Goal: Task Accomplishment & Management: Manage account settings

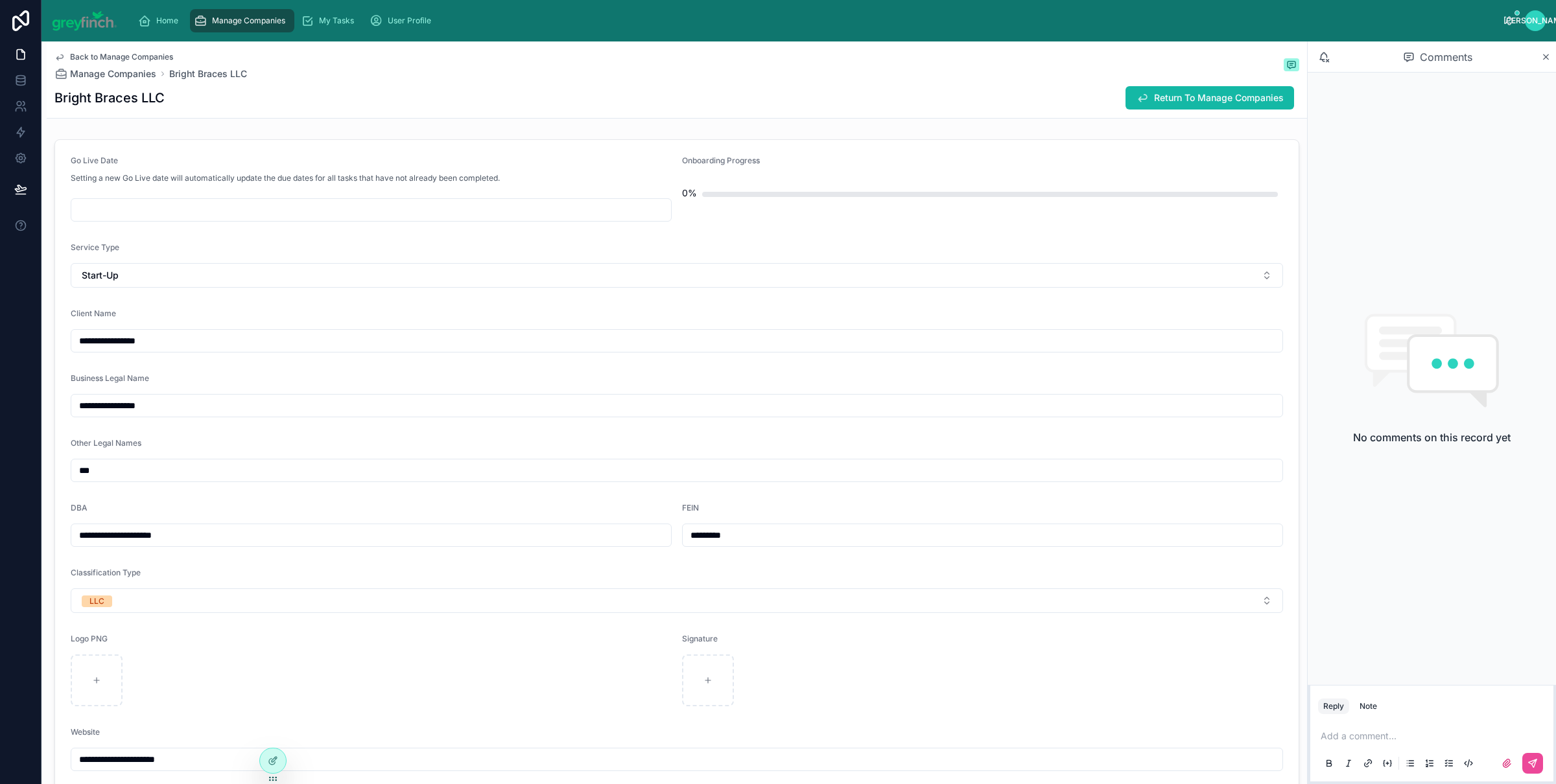
scroll to position [1575, 0]
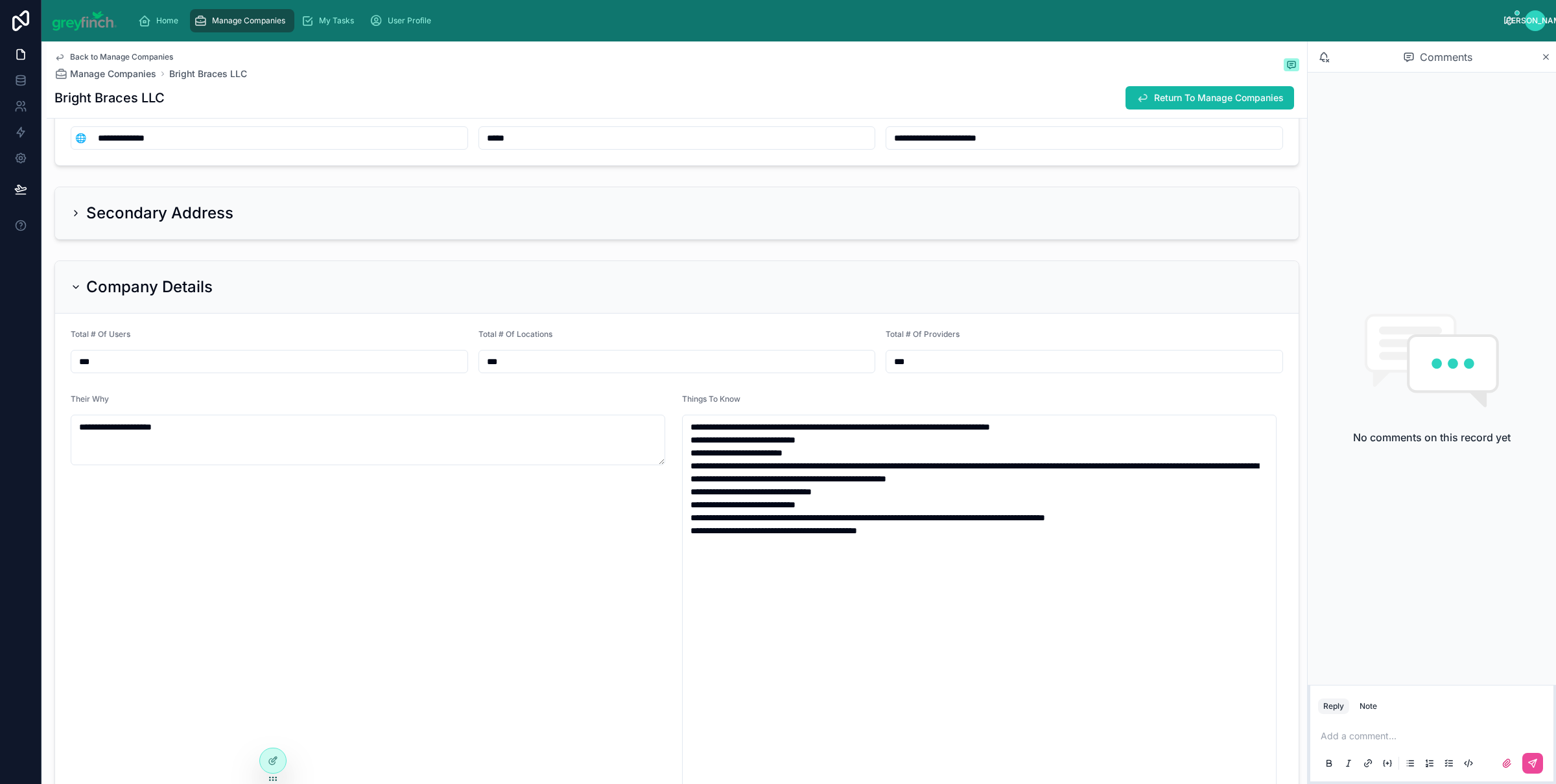
click at [212, 18] on span "Manage Companies" at bounding box center [249, 20] width 73 height 10
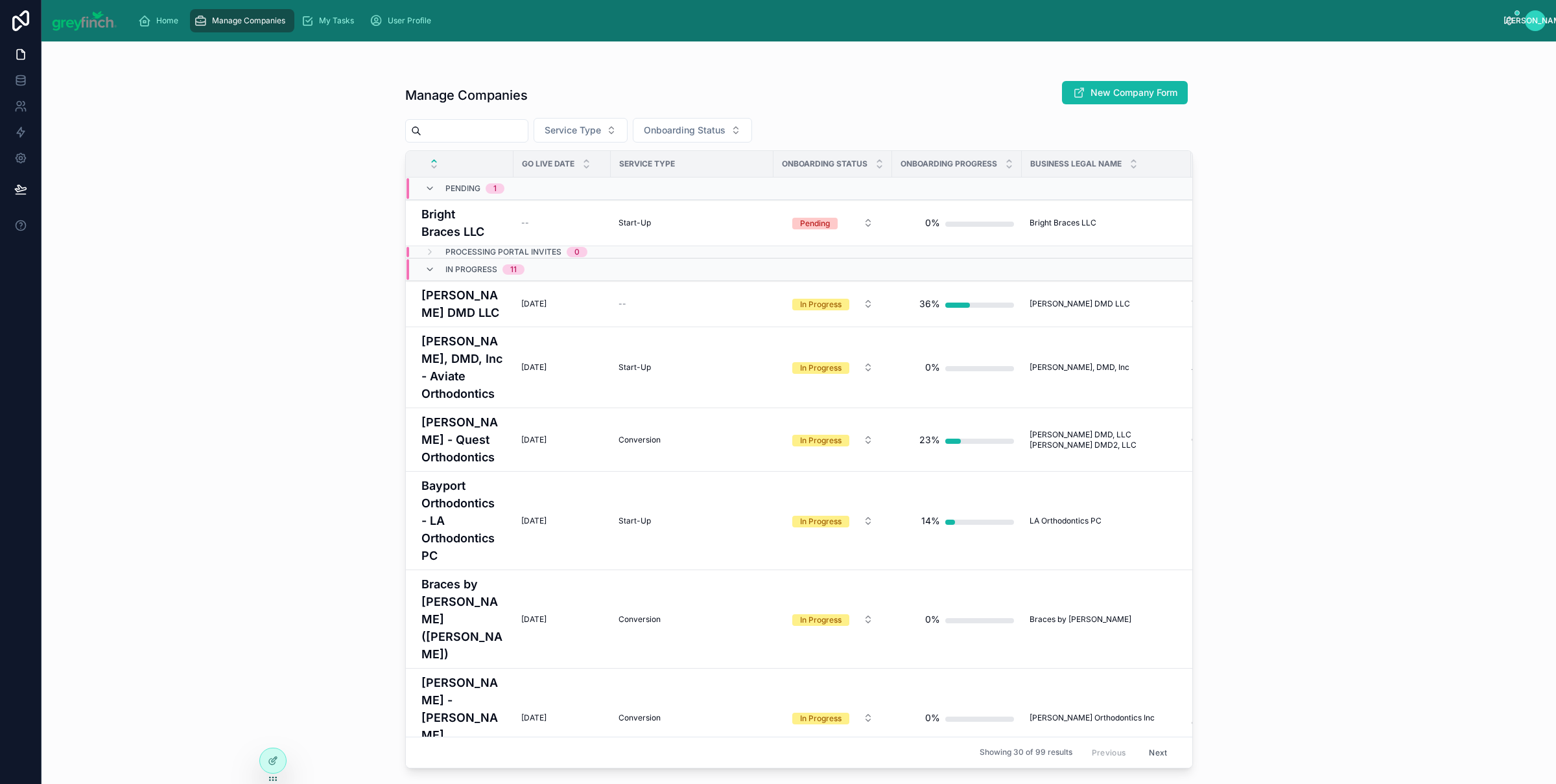
click at [454, 124] on input "text" at bounding box center [475, 131] width 107 height 19
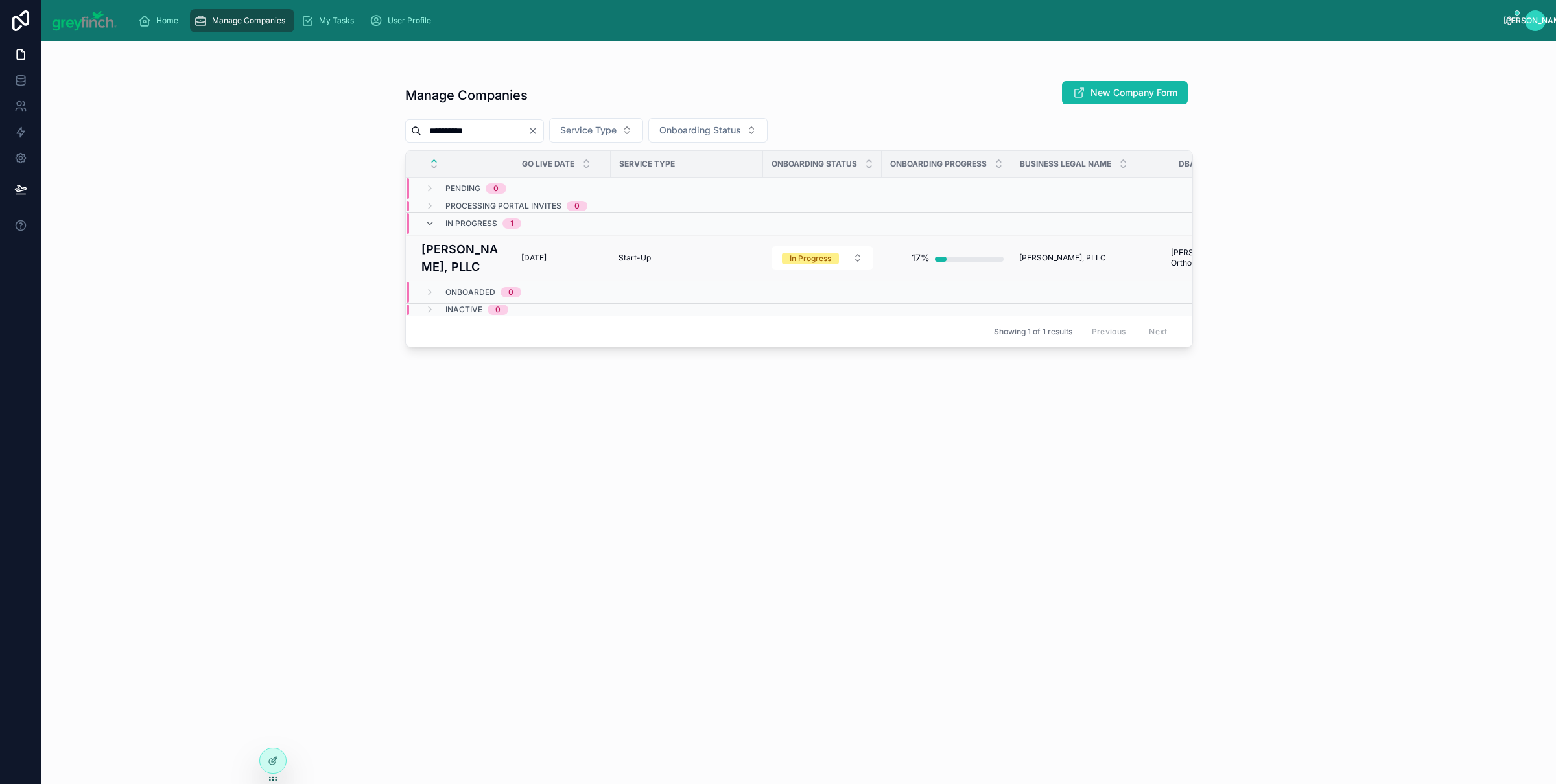
type input "**********"
click at [455, 268] on h4 "[PERSON_NAME], PLLC" at bounding box center [464, 258] width 84 height 35
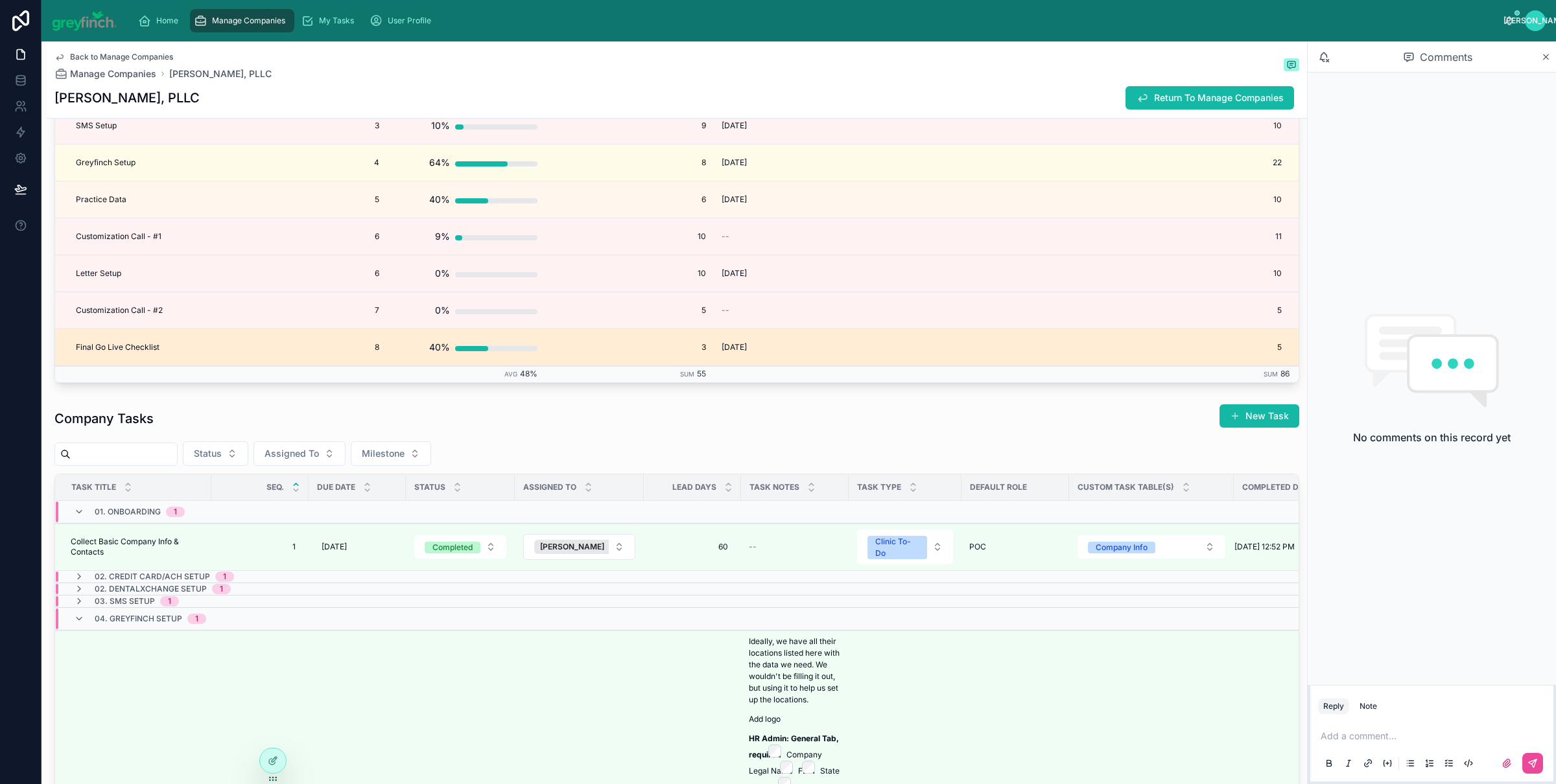
scroll to position [3190, 0]
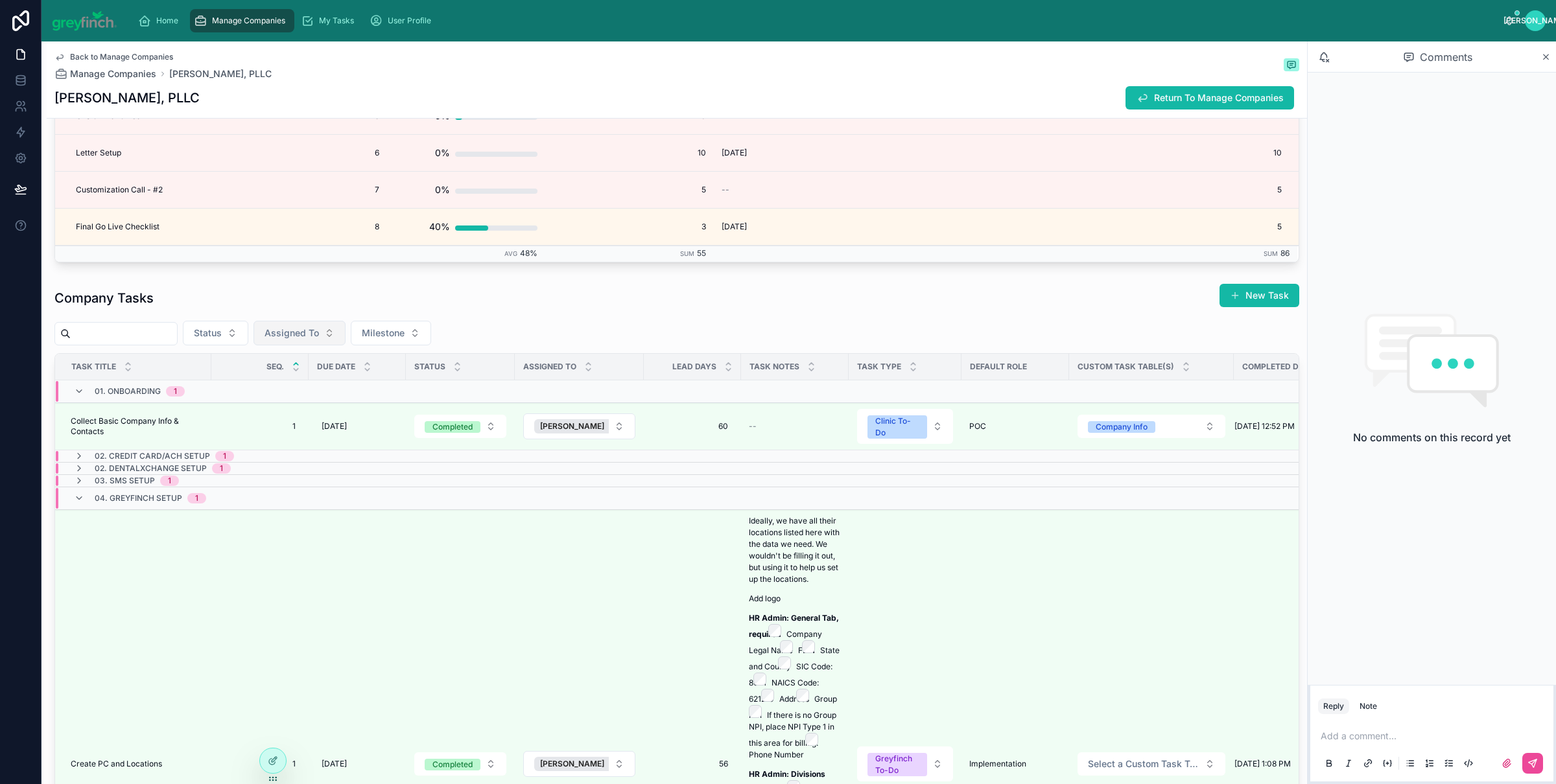
drag, startPoint x: 277, startPoint y: 342, endPoint x: 274, endPoint y: 349, distance: 7.6
click at [277, 342] on button "Assigned To" at bounding box center [299, 333] width 92 height 25
click at [305, 393] on span "[PERSON_NAME]" at bounding box center [277, 391] width 74 height 13
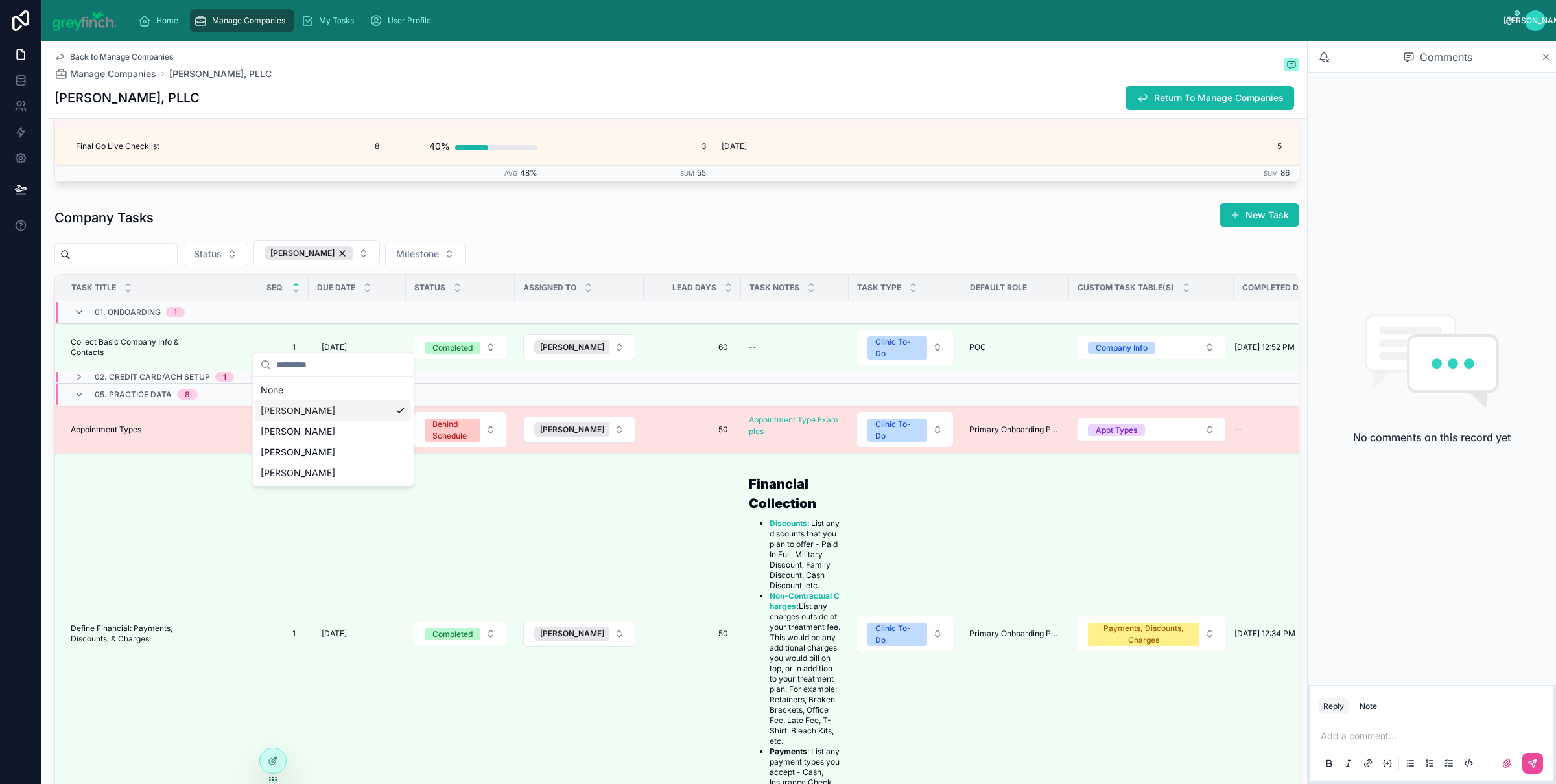
scroll to position [3383, 0]
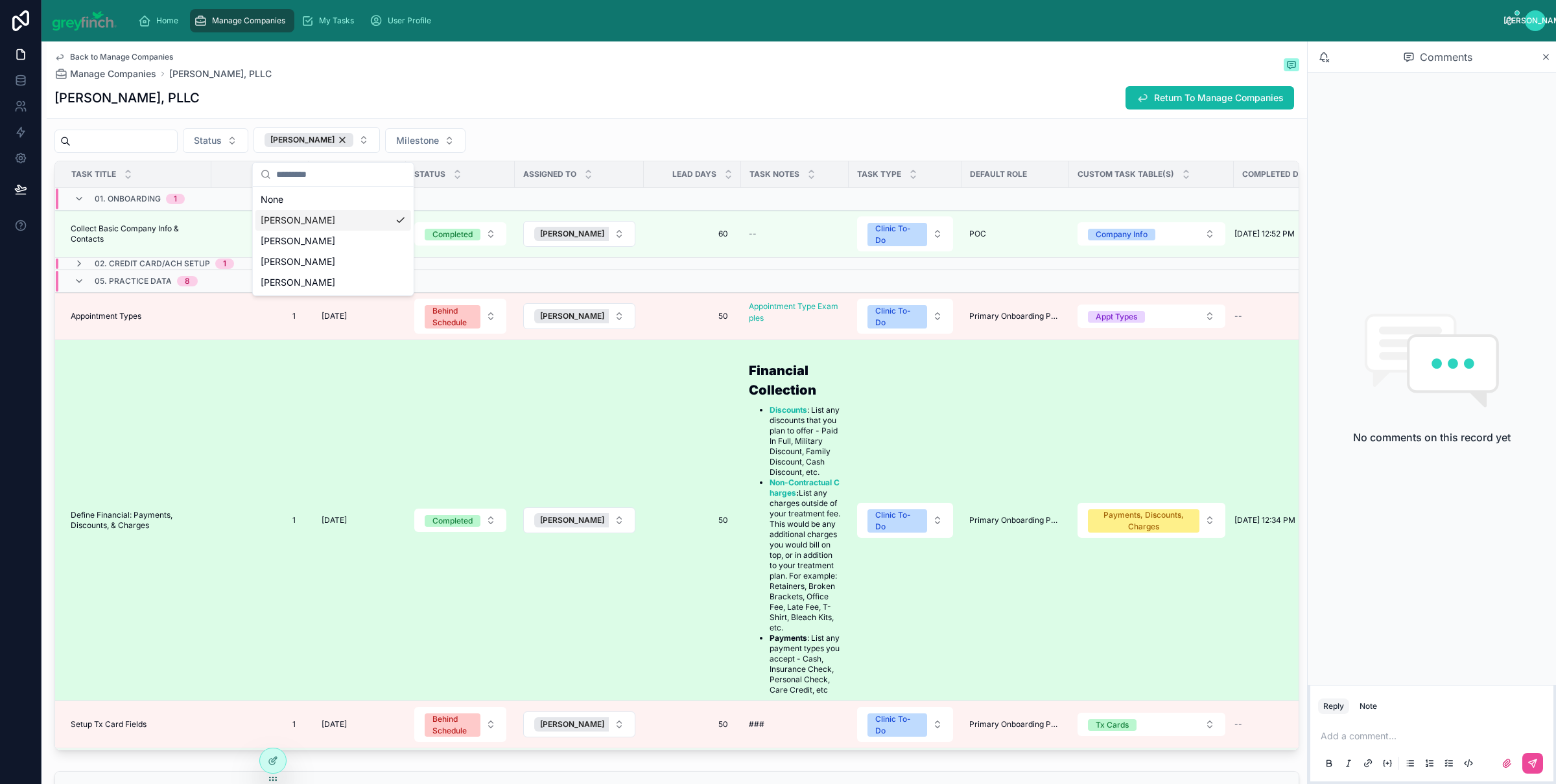
click at [111, 531] on span "Define Financial: Payments, Discounts, & Charges" at bounding box center [136, 520] width 133 height 20
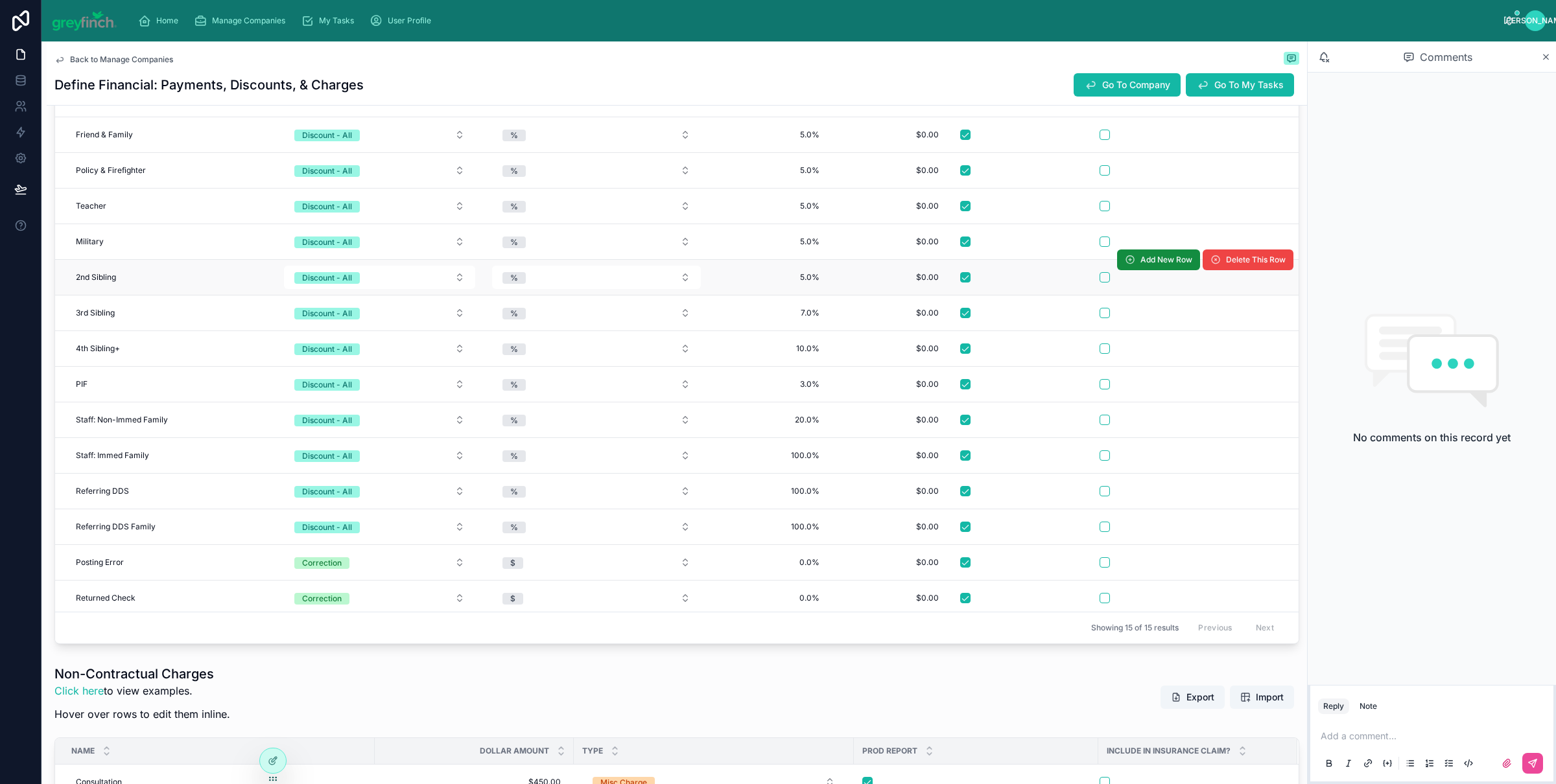
scroll to position [464, 0]
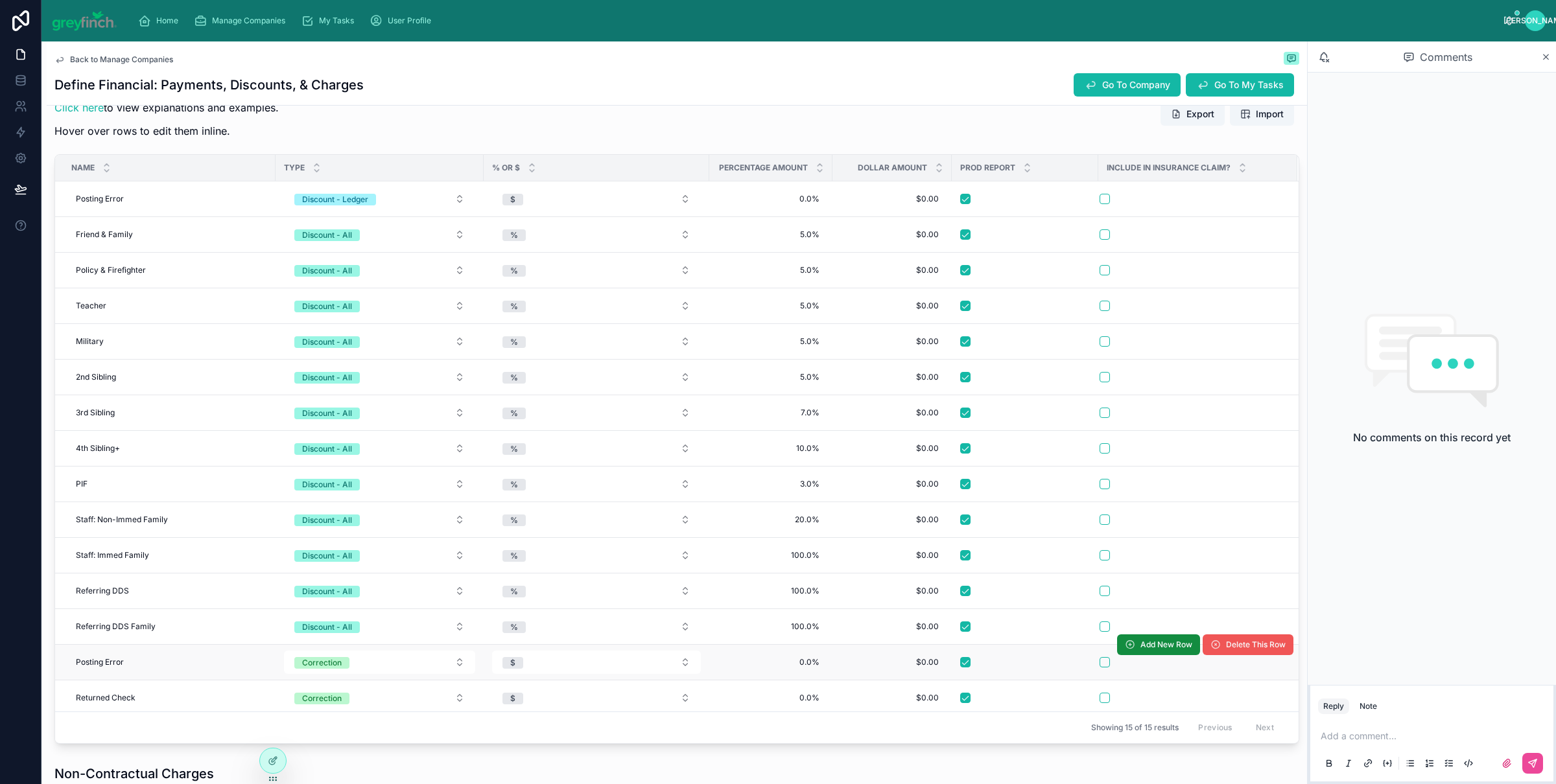
click at [1226, 649] on span "Delete This Row" at bounding box center [1256, 644] width 59 height 10
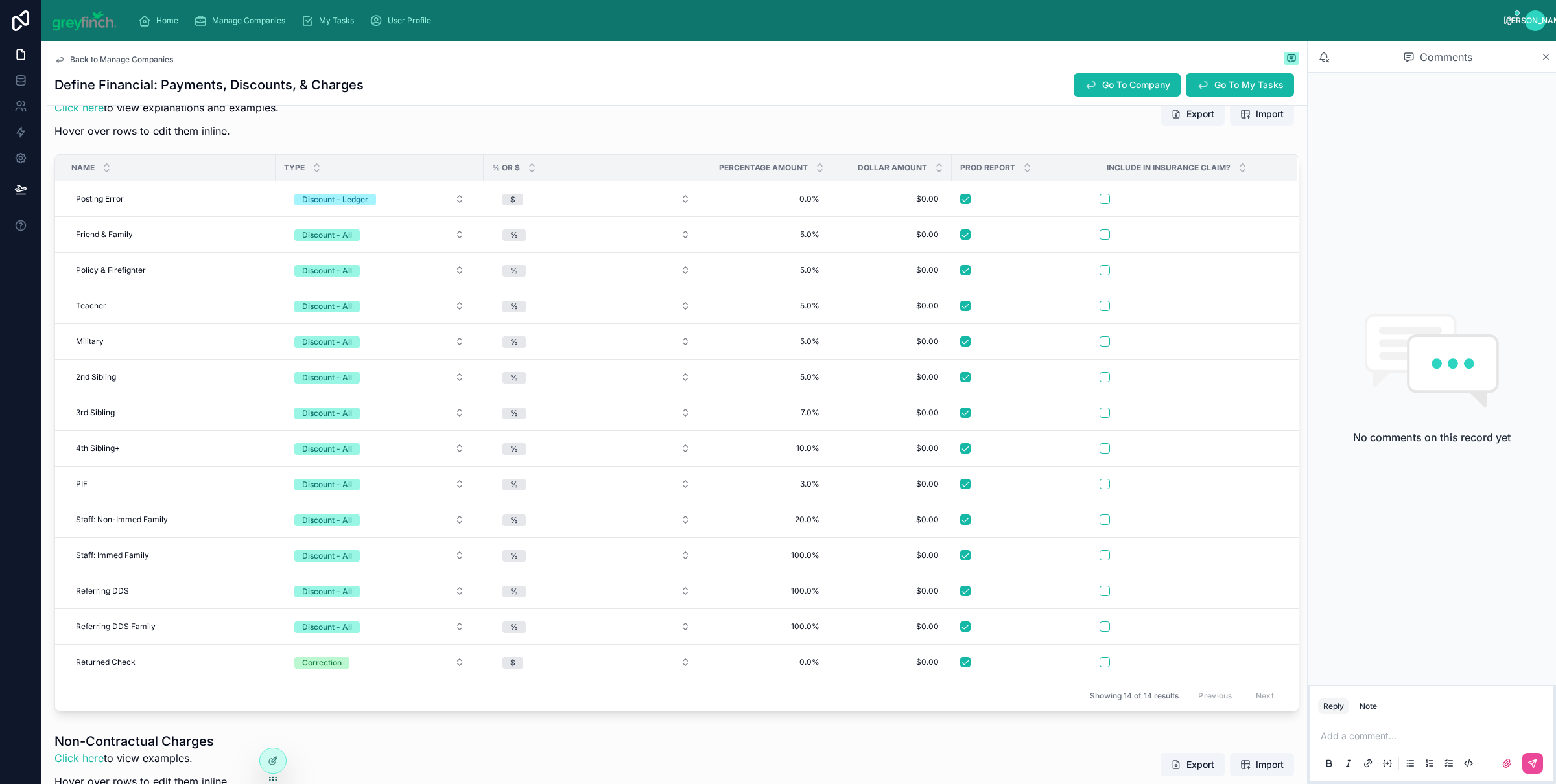
click at [1226, 645] on td at bounding box center [1198, 626] width 199 height 35
click at [1226, 650] on span "Delete This Row" at bounding box center [1256, 644] width 59 height 10
